Goal: Task Accomplishment & Management: Use online tool/utility

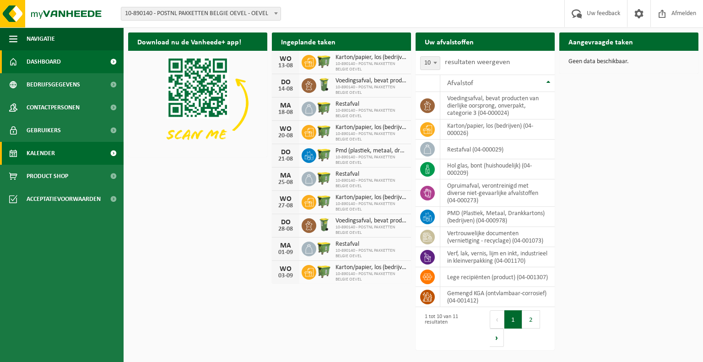
click at [82, 155] on link "Kalender" at bounding box center [62, 153] width 124 height 23
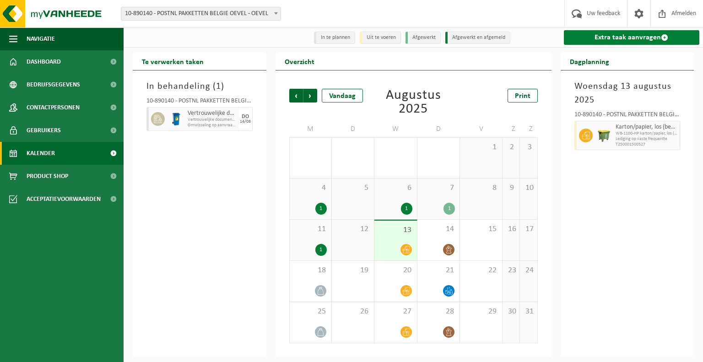
click at [595, 36] on link "Extra taak aanvragen" at bounding box center [632, 37] width 136 height 15
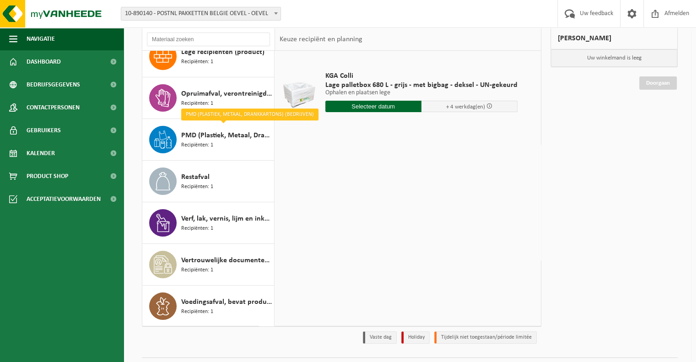
scroll to position [61, 0]
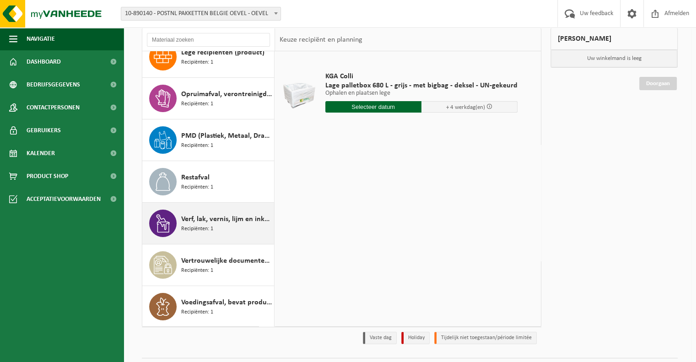
click at [217, 219] on span "Verf, lak, vernis, lijm en inkt, industrieel in kleinverpakking" at bounding box center [226, 219] width 91 height 11
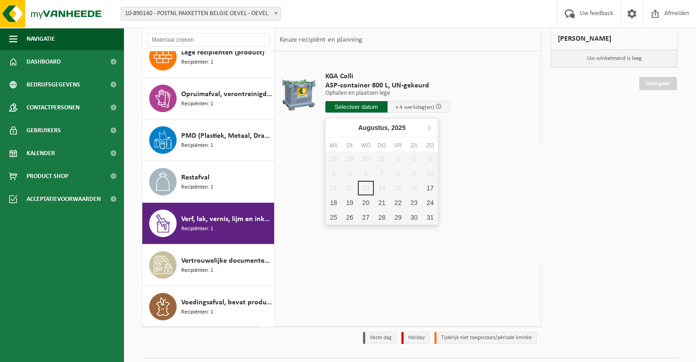
click at [356, 107] on input "text" at bounding box center [357, 106] width 62 height 11
click at [337, 201] on div "18" at bounding box center [334, 203] width 16 height 15
type input "Van 2025-08-18"
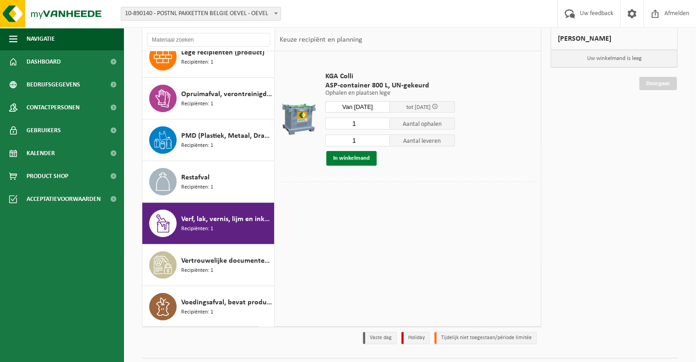
click at [362, 160] on button "In winkelmand" at bounding box center [351, 158] width 50 height 15
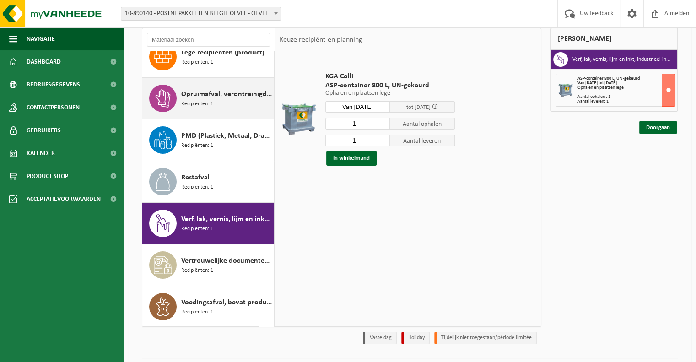
click at [214, 109] on div "Opruimafval, verontreinigd met diverse niet-gevaarlijke afvalstoffen Recipiënte…" at bounding box center [226, 98] width 91 height 27
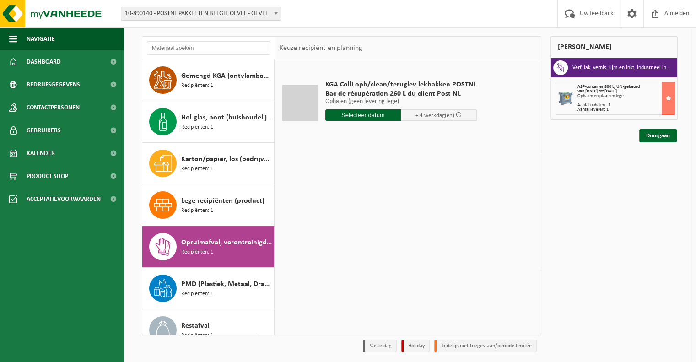
scroll to position [52, 0]
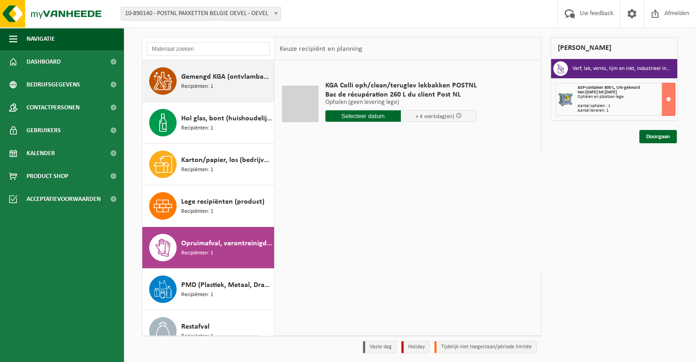
click at [213, 82] on div "Gemengd KGA (ontvlambaar-corrosief) Recipiënten: 1" at bounding box center [226, 80] width 91 height 27
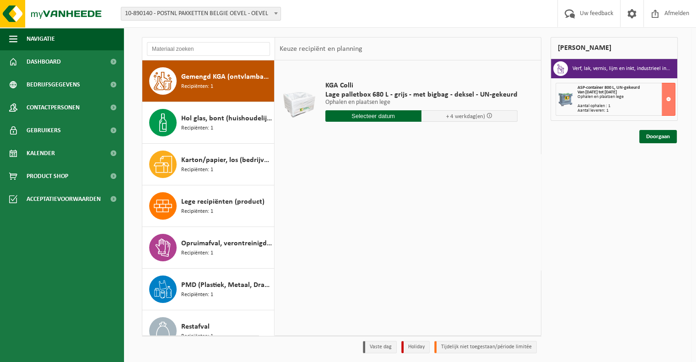
click at [378, 118] on input "text" at bounding box center [374, 115] width 96 height 11
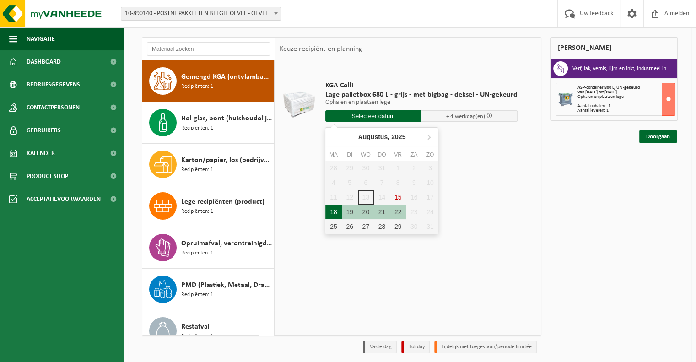
click at [338, 209] on div "18" at bounding box center [334, 212] width 16 height 15
type input "Van 2025-08-18"
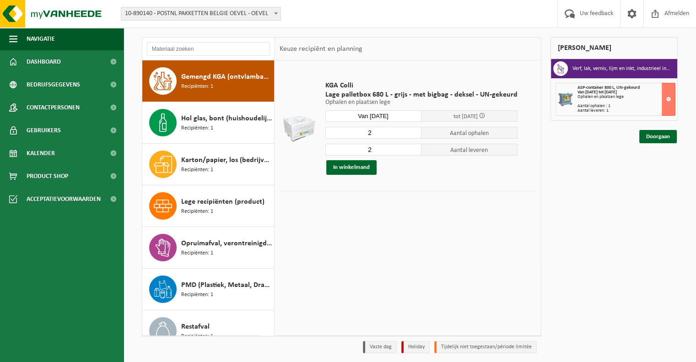
click at [380, 130] on input "2" at bounding box center [374, 133] width 96 height 12
click at [413, 130] on input "3" at bounding box center [374, 133] width 96 height 12
click at [412, 135] on input "2" at bounding box center [374, 133] width 96 height 12
type input "1"
click at [412, 135] on input "1" at bounding box center [374, 133] width 96 height 12
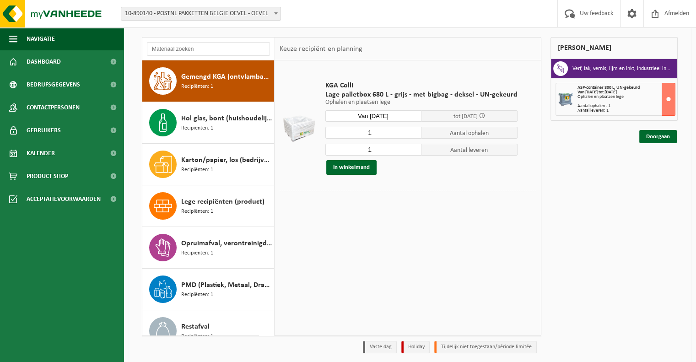
type input "1"
click at [412, 150] on input "1" at bounding box center [374, 150] width 96 height 12
click at [655, 133] on link "Doorgaan" at bounding box center [659, 136] width 38 height 13
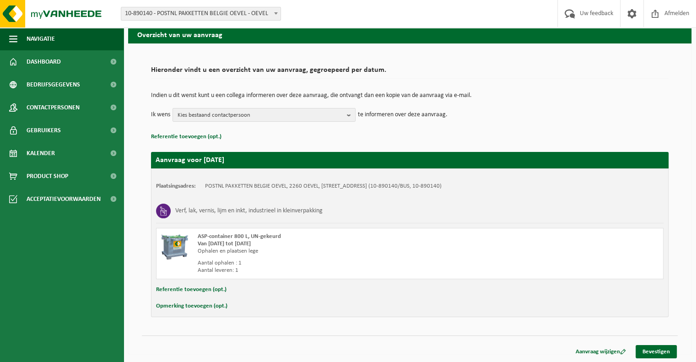
scroll to position [37, 0]
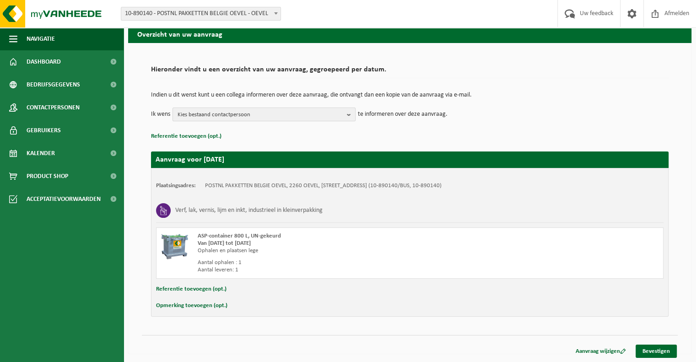
click at [350, 114] on b "button" at bounding box center [351, 114] width 8 height 13
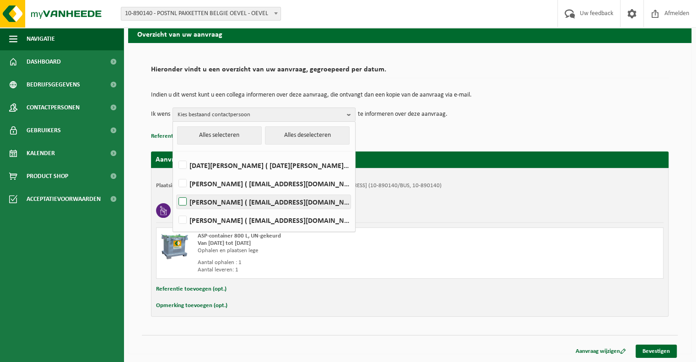
click at [260, 203] on label "Caian Lima ( caian.lima@postnl.be )" at bounding box center [264, 202] width 174 height 14
click at [175, 190] on input "Caian Lima ( caian.lima@postnl.be )" at bounding box center [175, 190] width 0 height 0
checkbox input "true"
click at [647, 348] on link "Bevestigen" at bounding box center [656, 351] width 41 height 13
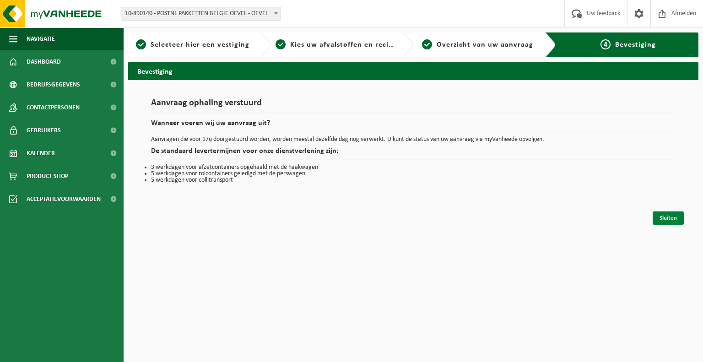
click at [661, 217] on link "Sluiten" at bounding box center [668, 218] width 31 height 13
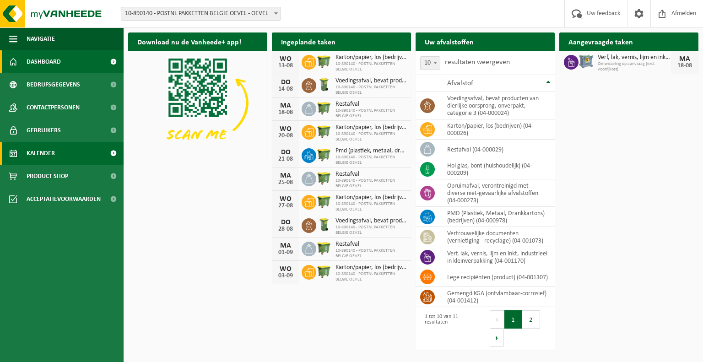
click at [84, 157] on link "Kalender" at bounding box center [62, 153] width 124 height 23
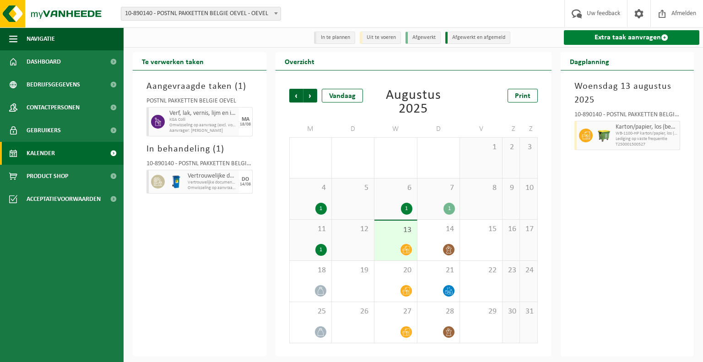
click at [596, 33] on link "Extra taak aanvragen" at bounding box center [632, 37] width 136 height 15
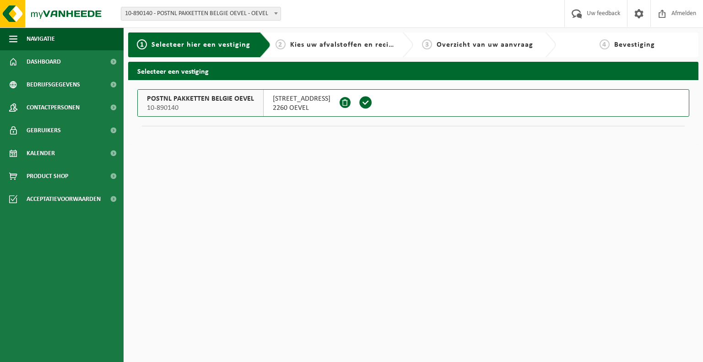
click at [241, 101] on span "POSTNL PAKKETTEN BELGIE OEVEL" at bounding box center [200, 98] width 107 height 9
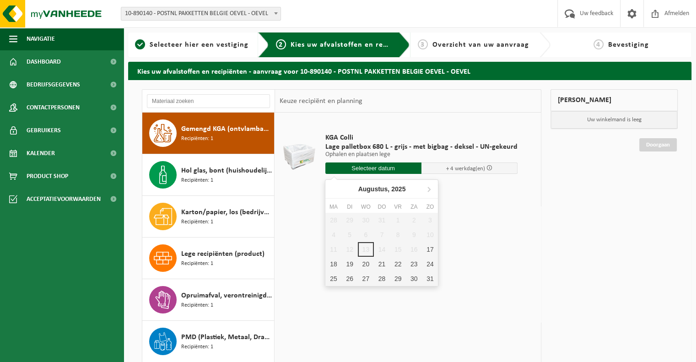
click at [366, 169] on input "text" at bounding box center [374, 168] width 96 height 11
click at [337, 259] on div "18" at bounding box center [334, 264] width 16 height 15
type input "Van 2025-08-18"
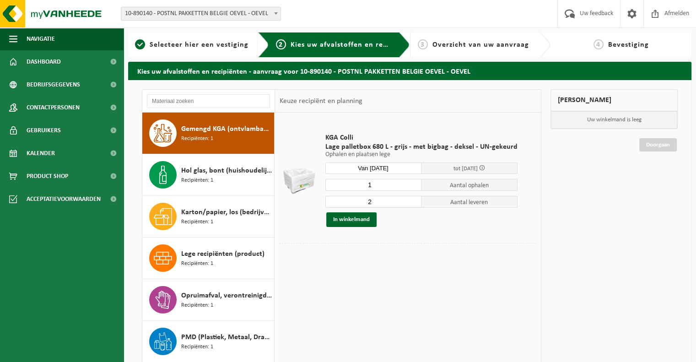
type input "1"
click at [413, 187] on input "1" at bounding box center [374, 185] width 96 height 12
type input "1"
click at [413, 203] on input "1" at bounding box center [374, 202] width 96 height 12
click at [363, 221] on button "In winkelmand" at bounding box center [351, 219] width 50 height 15
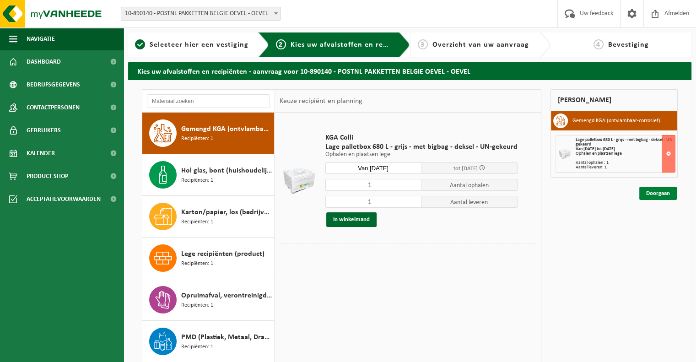
click at [653, 191] on link "Doorgaan" at bounding box center [659, 193] width 38 height 13
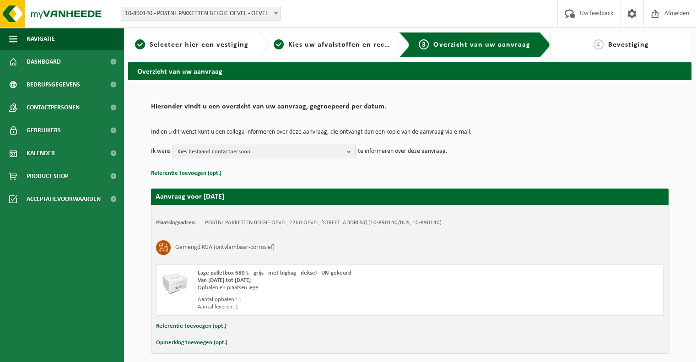
click at [349, 150] on b "button" at bounding box center [351, 151] width 8 height 13
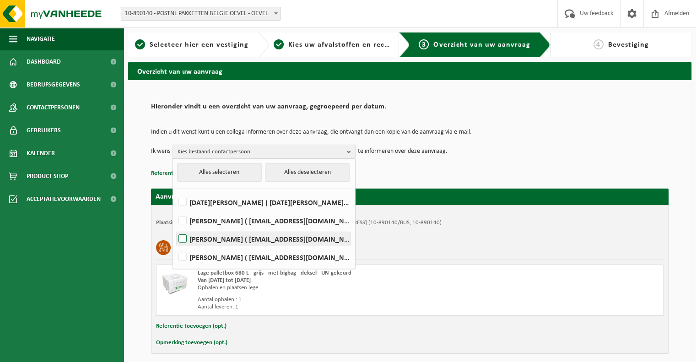
click at [256, 244] on label "[PERSON_NAME] ( [EMAIL_ADDRESS][DOMAIN_NAME] )" at bounding box center [264, 239] width 174 height 14
click at [175, 228] on input "[PERSON_NAME] ( [EMAIL_ADDRESS][DOMAIN_NAME] )" at bounding box center [175, 227] width 0 height 0
checkbox input "true"
click at [449, 265] on div "Lage palletbox 680 L - grijs - met bigbag - deksel - UN-gekeurd Van [DATE] tot …" at bounding box center [410, 290] width 508 height 51
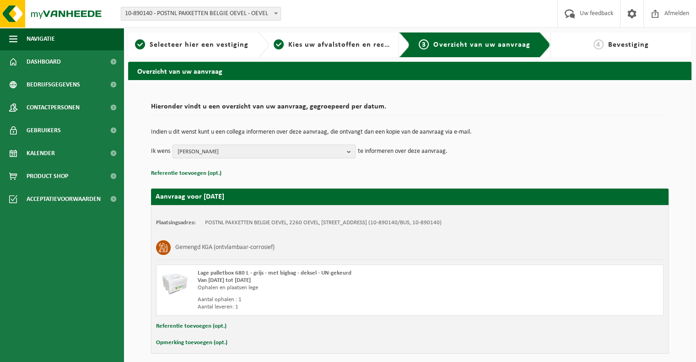
scroll to position [37, 0]
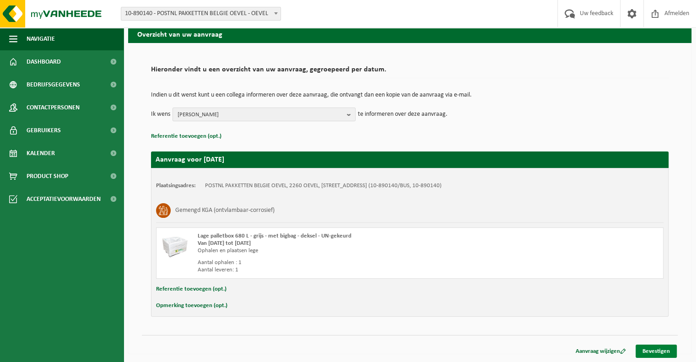
click at [648, 348] on link "Bevestigen" at bounding box center [656, 351] width 41 height 13
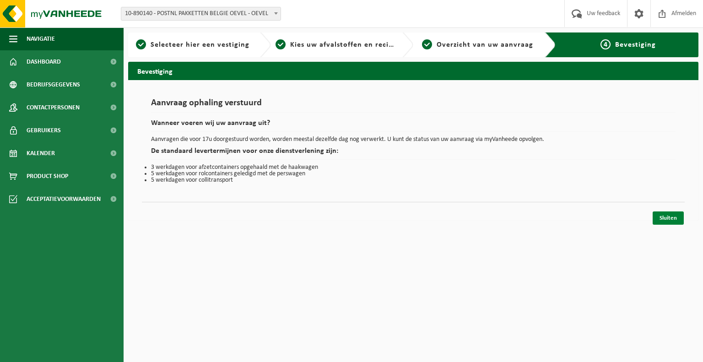
click at [667, 221] on link "Sluiten" at bounding box center [668, 218] width 31 height 13
